Goal: Task Accomplishment & Management: Complete application form

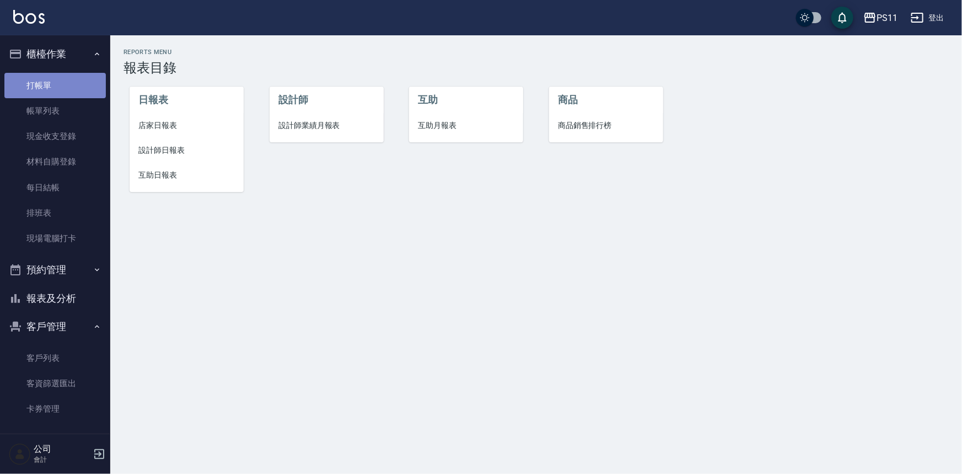
click at [65, 85] on link "打帳單" at bounding box center [54, 85] width 101 height 25
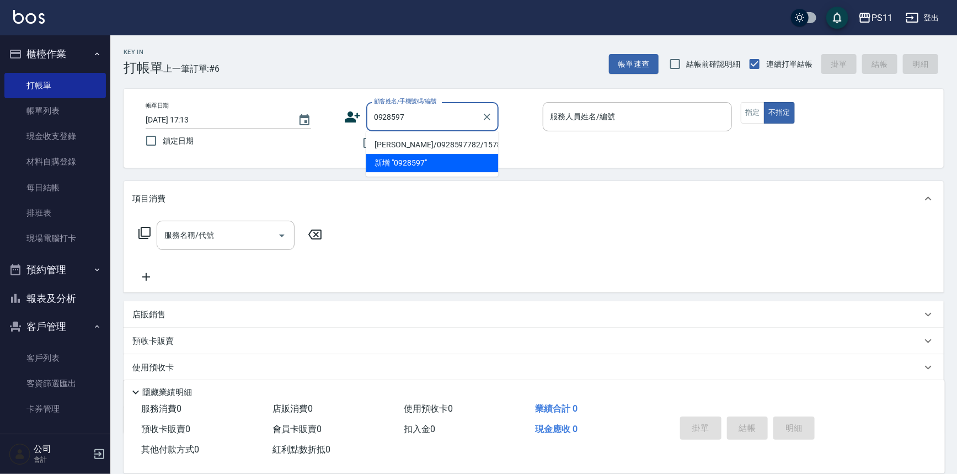
click at [379, 144] on li "[PERSON_NAME]/0928597782/1578" at bounding box center [432, 145] width 132 height 18
type input "[PERSON_NAME]/0928597782/1578"
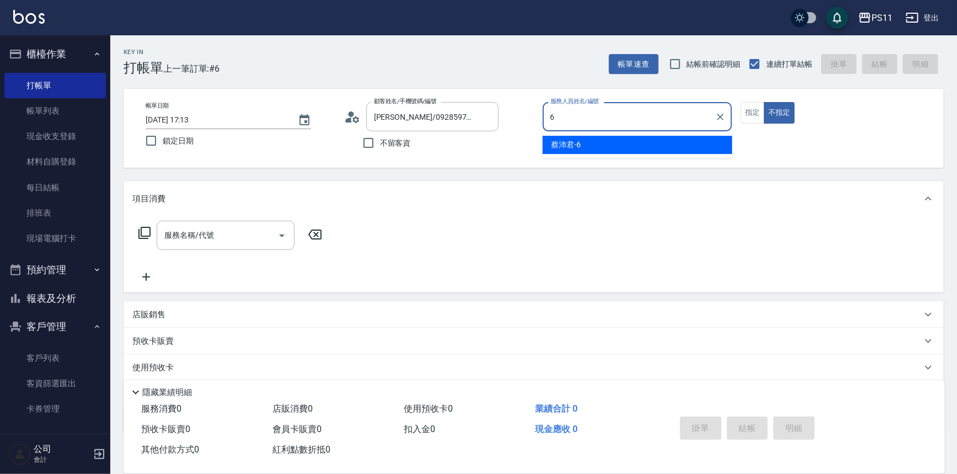
type input "[PERSON_NAME]6"
type button "false"
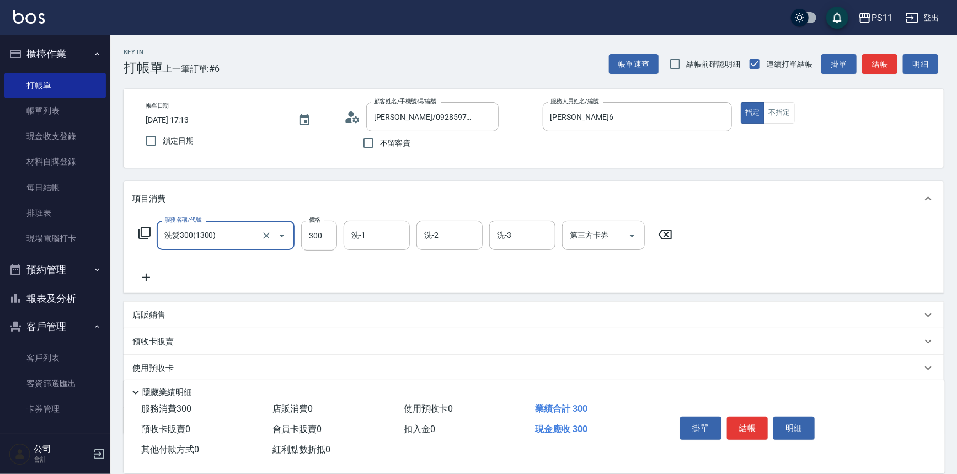
type input "2"
type input "2000以上燙髮(32000)"
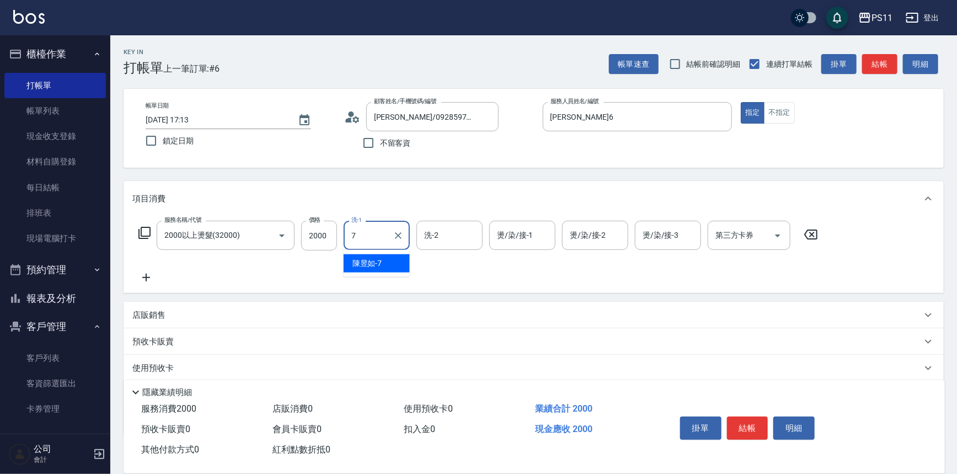
type input "陳昱如-7"
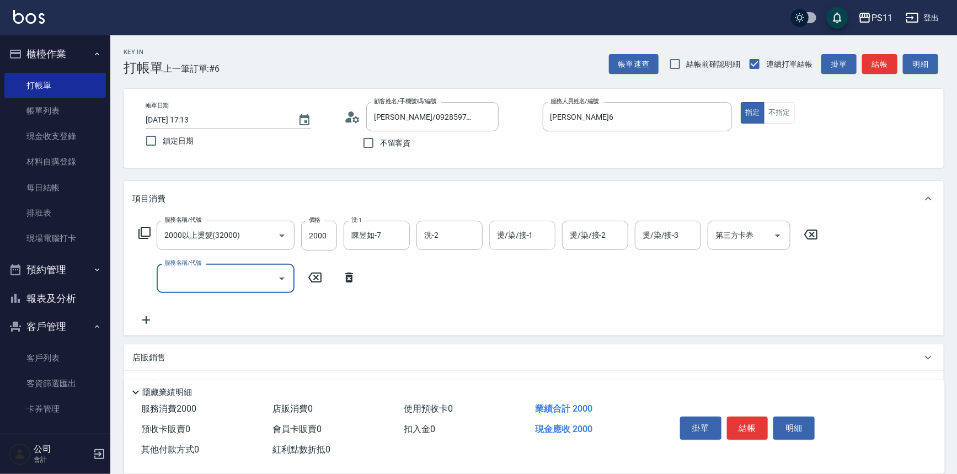
click at [534, 237] on input "燙/染/接-1" at bounding box center [522, 235] width 56 height 19
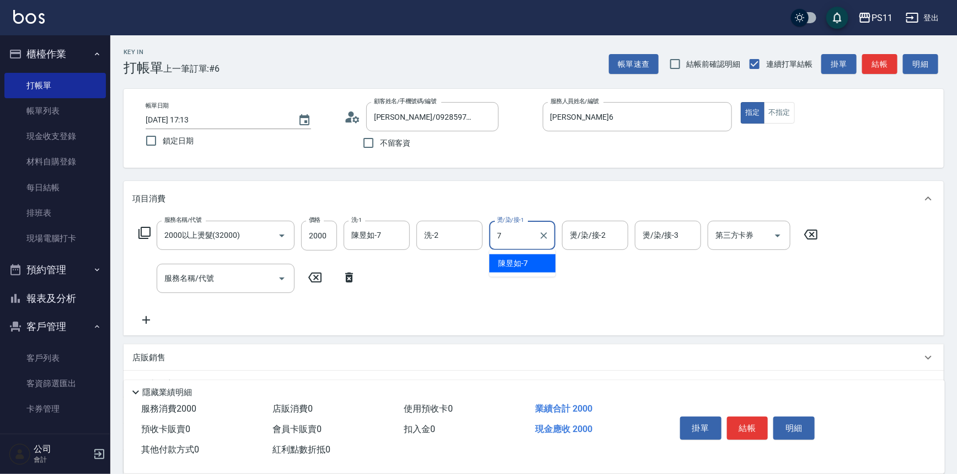
type input "陳昱如-7"
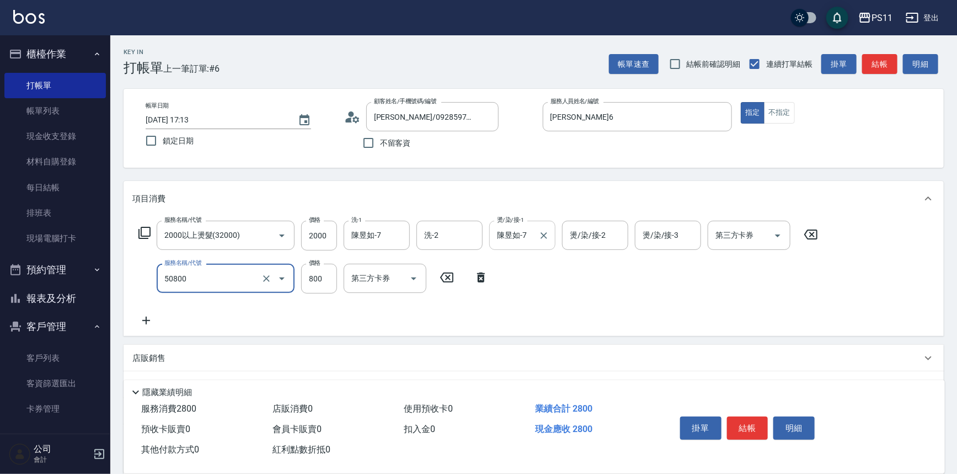
type input "原價401~800護髮(50800)"
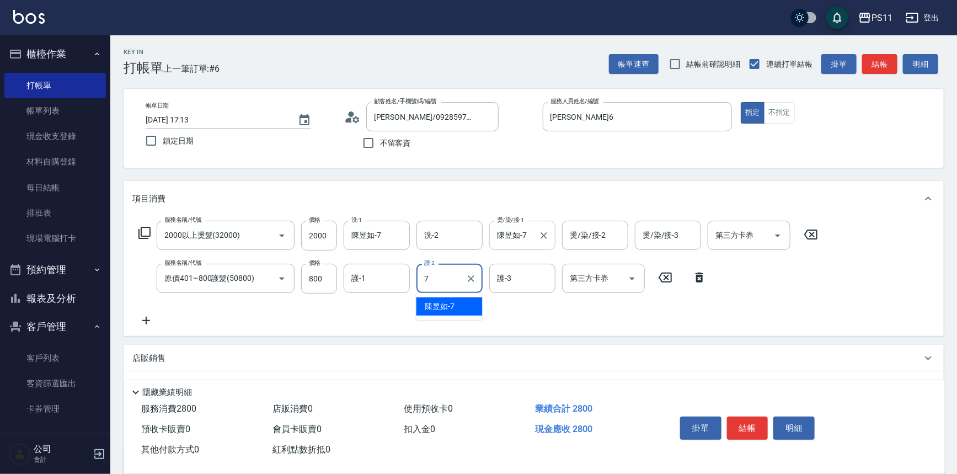
type input "陳昱如-7"
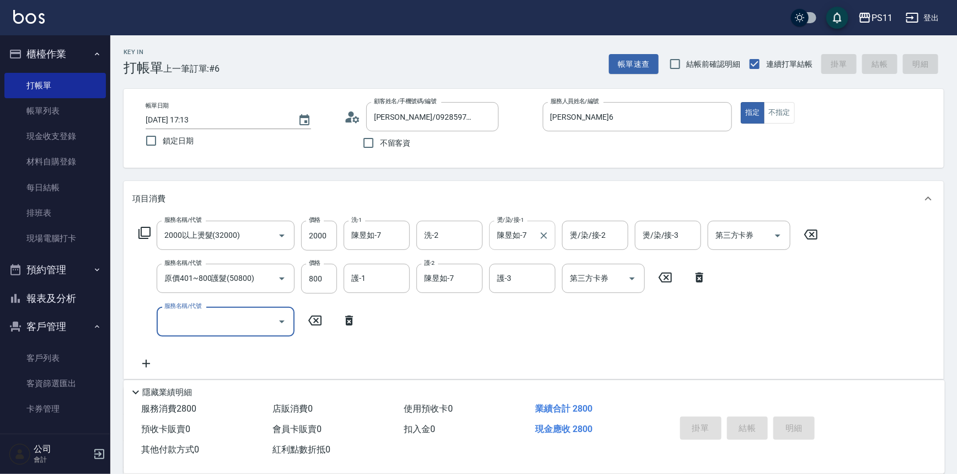
type input "[DATE] 17:14"
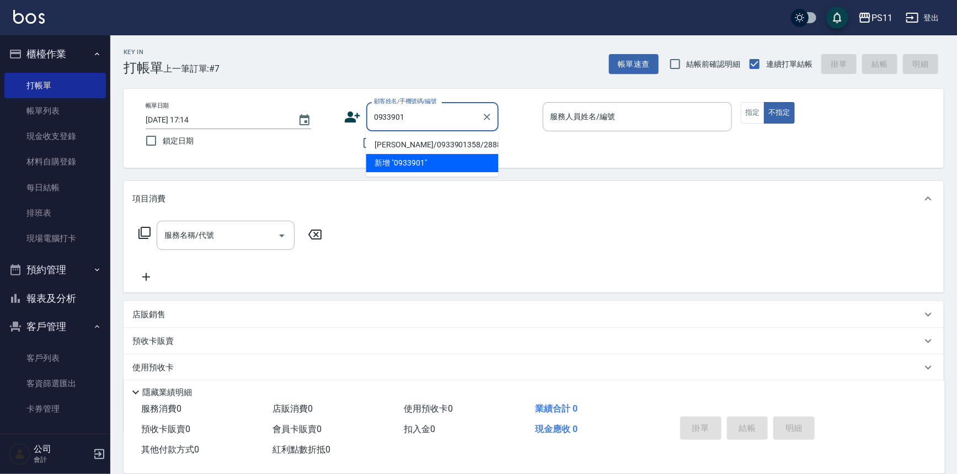
click at [429, 151] on li "[PERSON_NAME]/0933901358/2888" at bounding box center [432, 145] width 132 height 18
type input "[PERSON_NAME]/0933901358/2888"
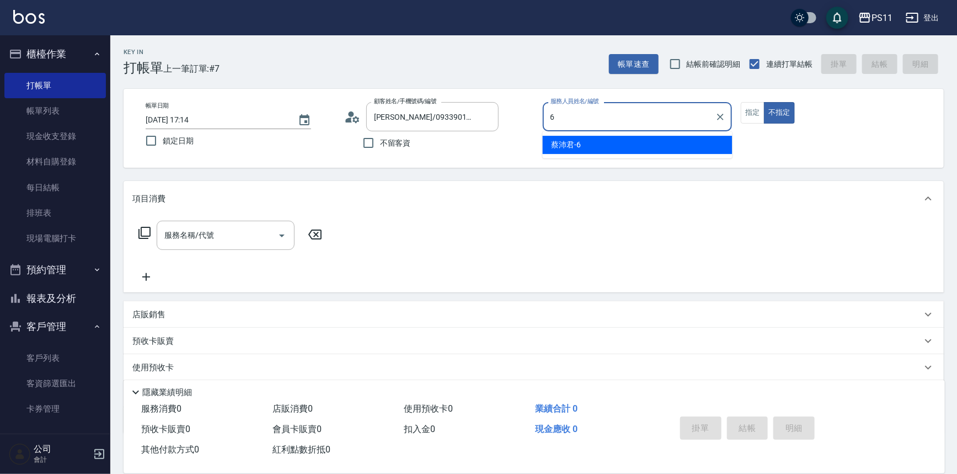
type input "[PERSON_NAME]6"
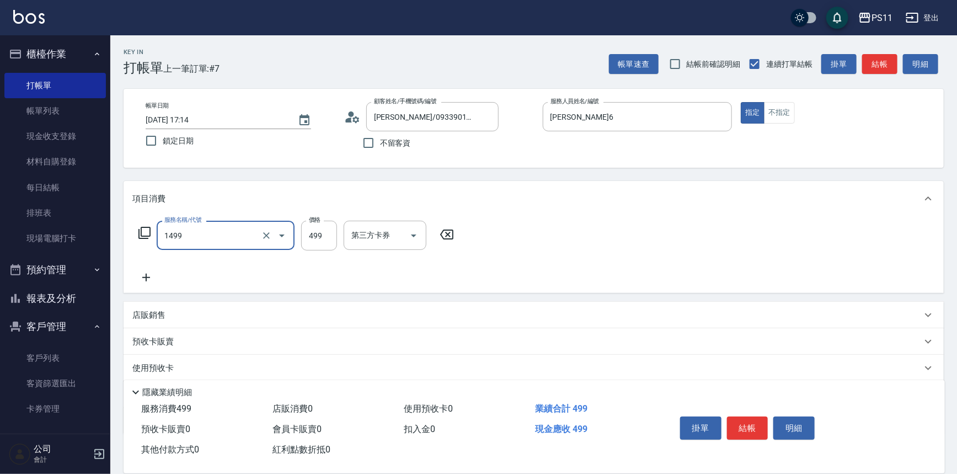
type input "活氧毛囊淨化髮浴(1499)"
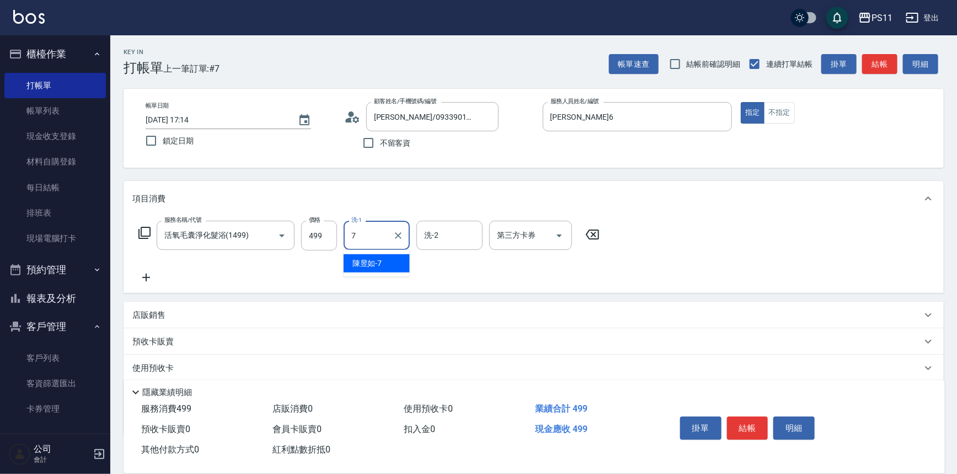
type input "陳昱如-7"
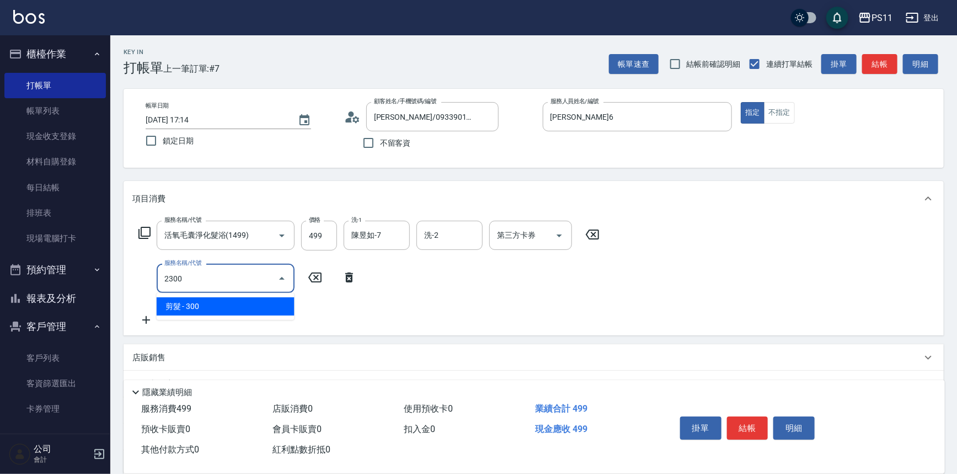
type input "剪髮(2300)"
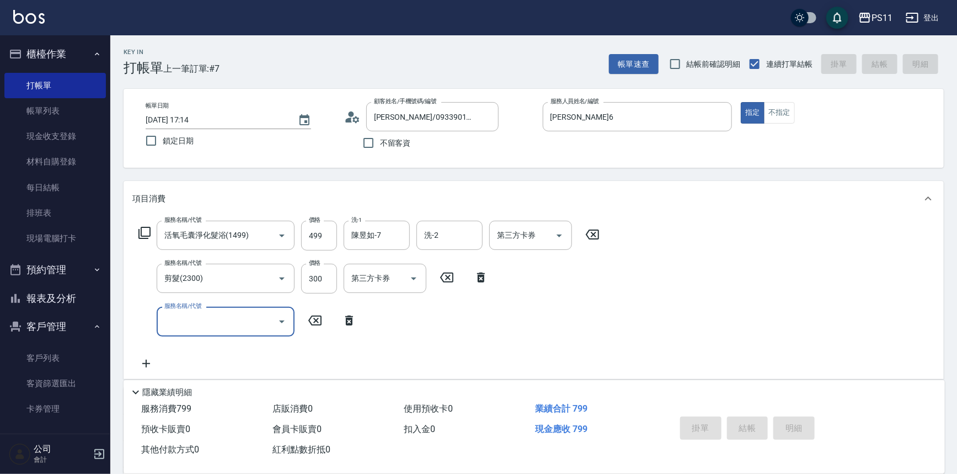
type input "[DATE] 17:20"
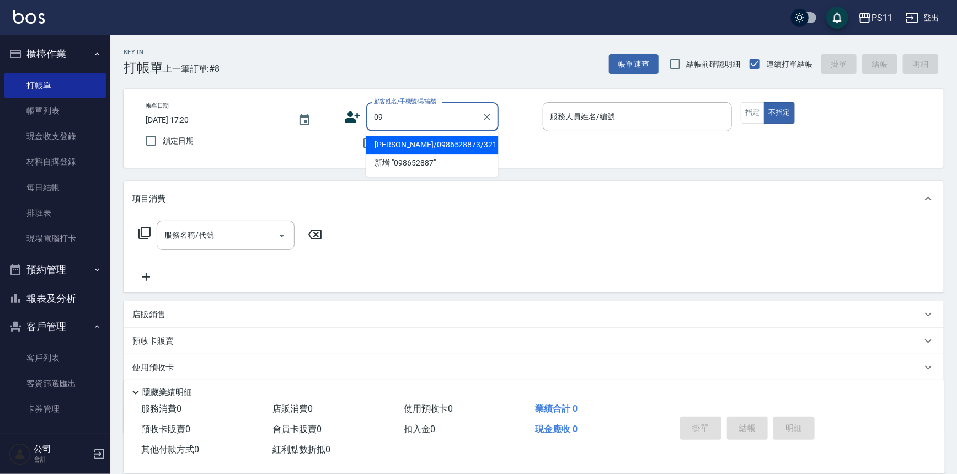
type input "0"
type input "Judy/098888/0007"
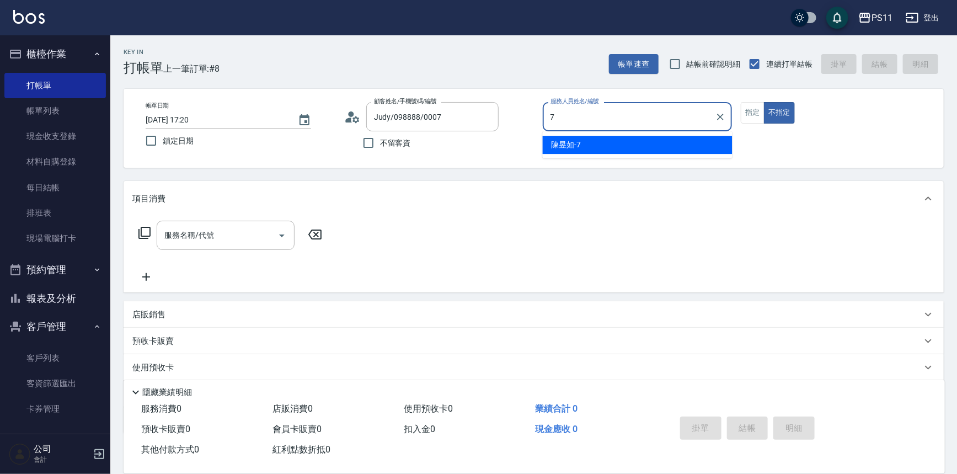
type input "陳昱如-7"
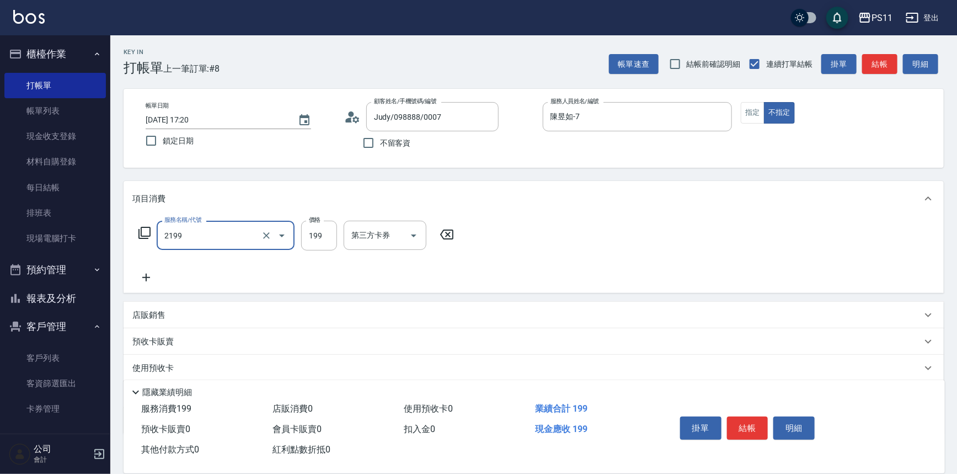
type input "不指定剪髮活動(2199)"
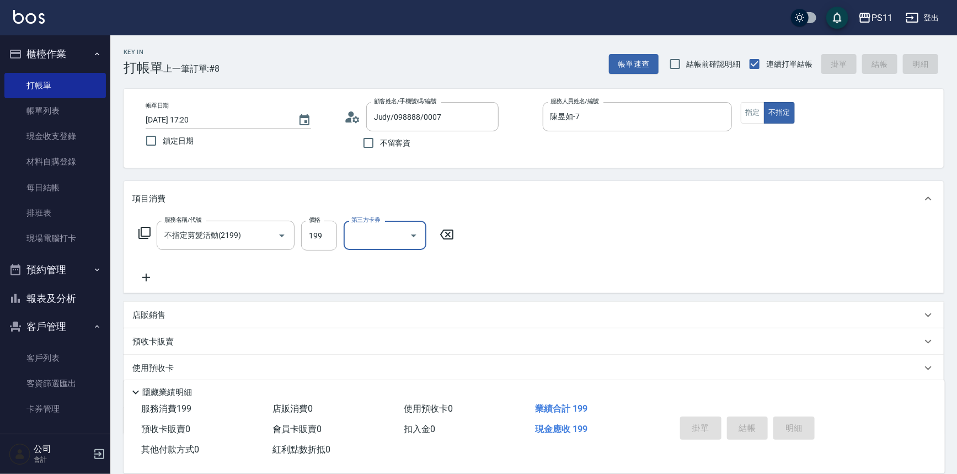
type input "[DATE] 17:50"
